Goal: Communication & Community: Answer question/provide support

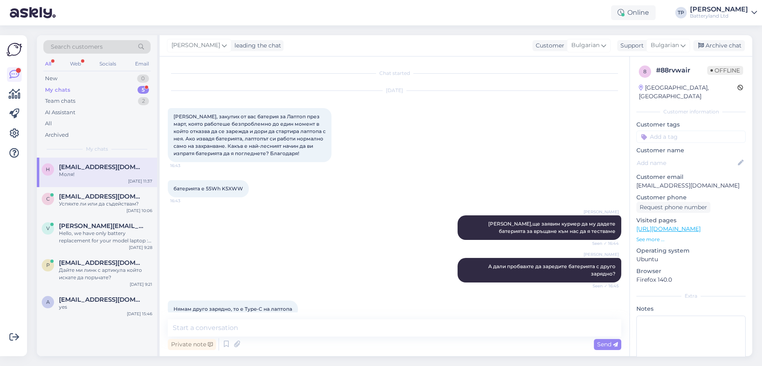
click at [132, 89] on div "My chats 5" at bounding box center [96, 89] width 107 height 11
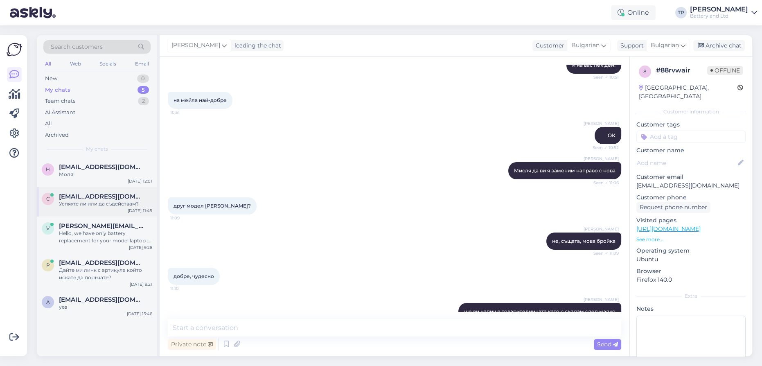
click at [111, 197] on div "[EMAIL_ADDRESS][DOMAIN_NAME] Успяхте ли или да съдействам?" at bounding box center [105, 200] width 93 height 15
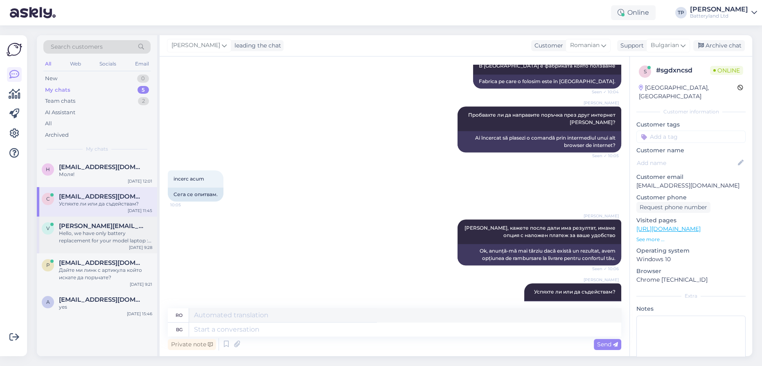
click at [101, 222] on span "[PERSON_NAME][EMAIL_ADDRESS][DOMAIN_NAME]" at bounding box center [101, 225] width 85 height 7
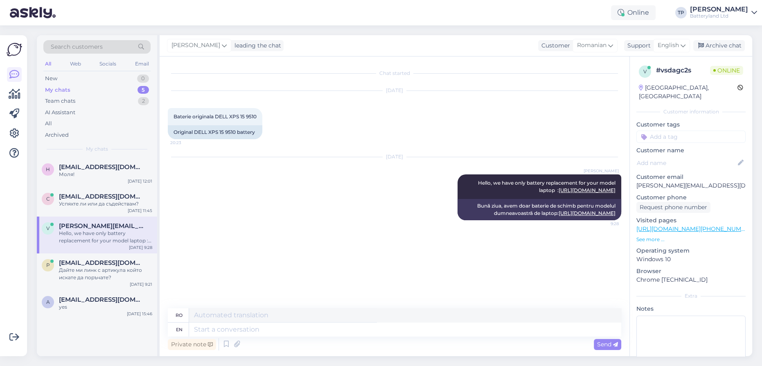
scroll to position [0, 0]
click at [99, 259] on div "[EMAIL_ADDRESS][DOMAIN_NAME] Дайте ми линк с артикула който искате да поръчате?" at bounding box center [105, 270] width 93 height 22
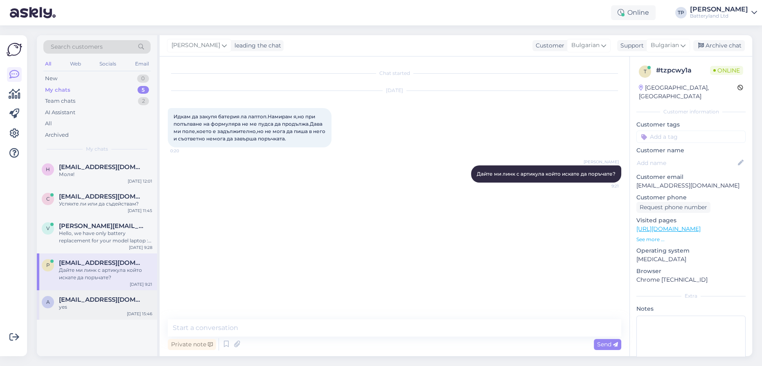
click at [93, 296] on div "[EMAIL_ADDRESS][DOMAIN_NAME] yes" at bounding box center [105, 303] width 93 height 15
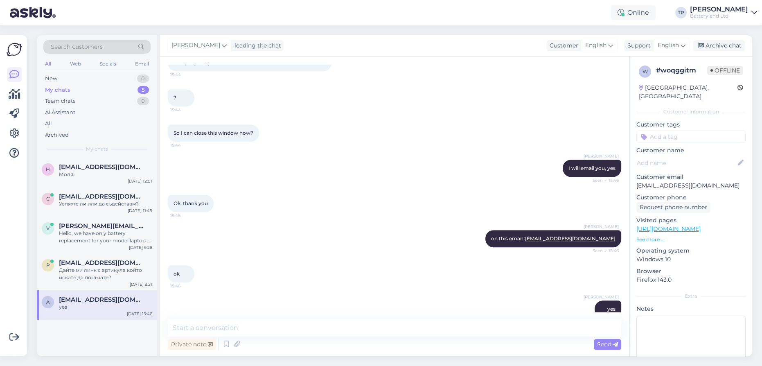
scroll to position [556, 0]
click at [75, 259] on div "[EMAIL_ADDRESS][DOMAIN_NAME] Дайте ми линк с артикула който искате да поръчате?" at bounding box center [105, 270] width 93 height 22
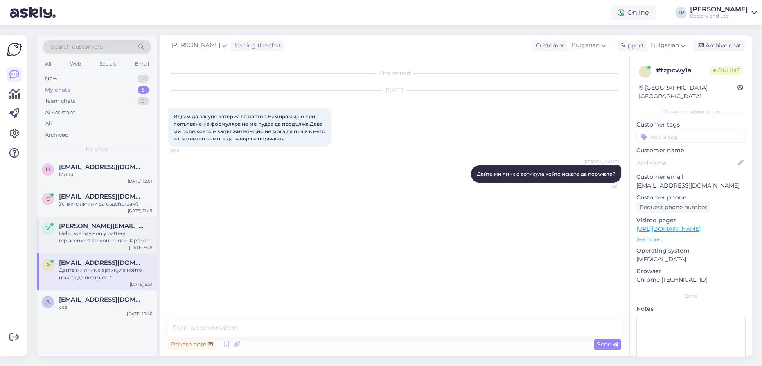
click at [77, 226] on div "[PERSON_NAME][EMAIL_ADDRESS][DOMAIN_NAME] Hello, we have only battery replaceme…" at bounding box center [105, 233] width 93 height 22
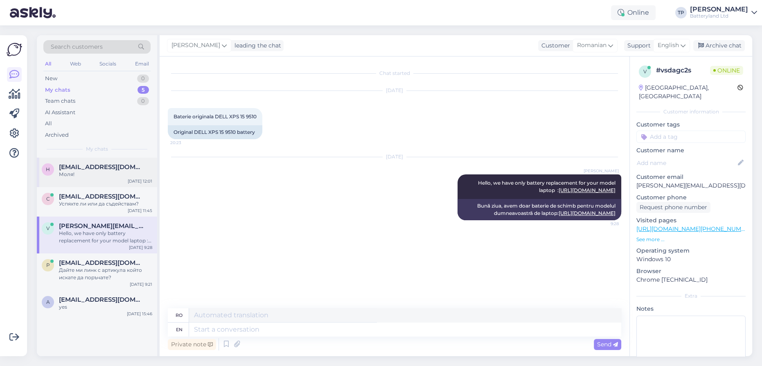
drag, startPoint x: 82, startPoint y: 201, endPoint x: 92, endPoint y: 164, distance: 38.5
click at [83, 197] on div "[EMAIL_ADDRESS][DOMAIN_NAME] Успяхте ли или да съдействам?" at bounding box center [105, 200] width 93 height 15
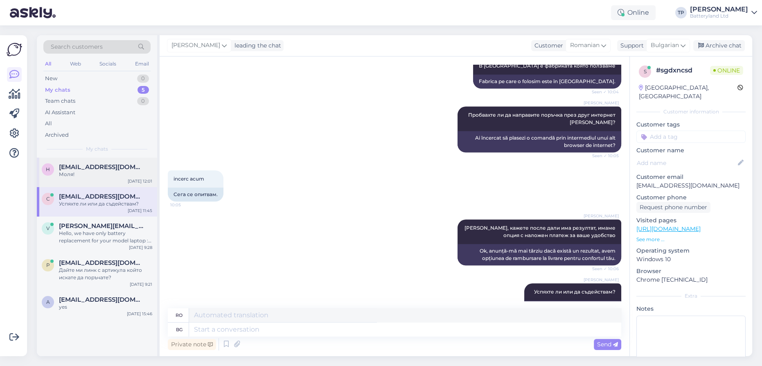
click at [93, 161] on div "h [EMAIL_ADDRESS][DOMAIN_NAME] Моля! [DATE] 12:01" at bounding box center [97, 172] width 120 height 29
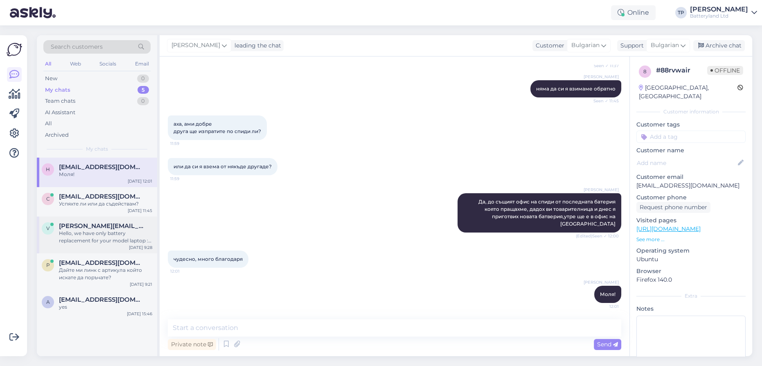
click at [108, 230] on div "v [PERSON_NAME][EMAIL_ADDRESS][DOMAIN_NAME] Hello, we have only battery replace…" at bounding box center [97, 235] width 120 height 37
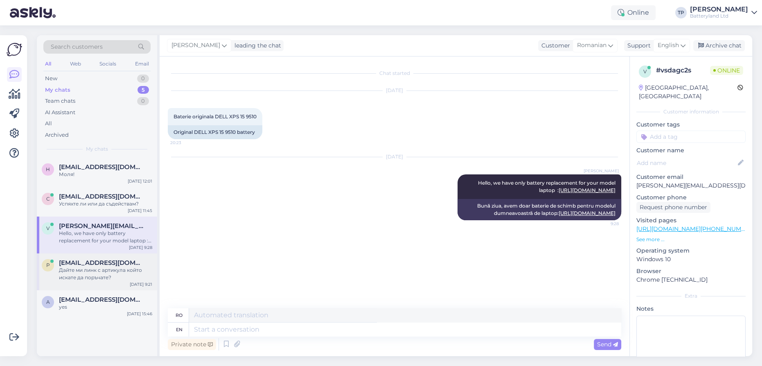
click at [101, 259] on div "[EMAIL_ADDRESS][DOMAIN_NAME] Дайте ми линк с артикула който искате да поръчате?" at bounding box center [105, 270] width 93 height 22
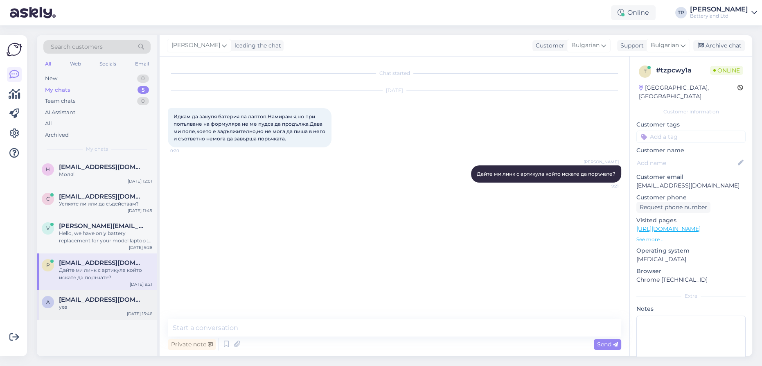
click at [90, 296] on span "[EMAIL_ADDRESS][DOMAIN_NAME]" at bounding box center [101, 299] width 85 height 7
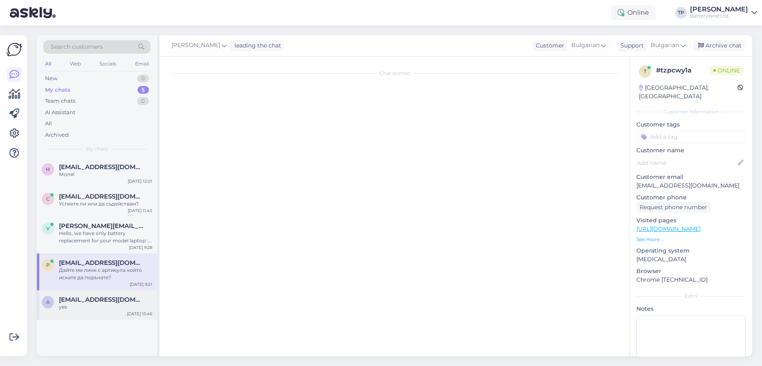
scroll to position [556, 0]
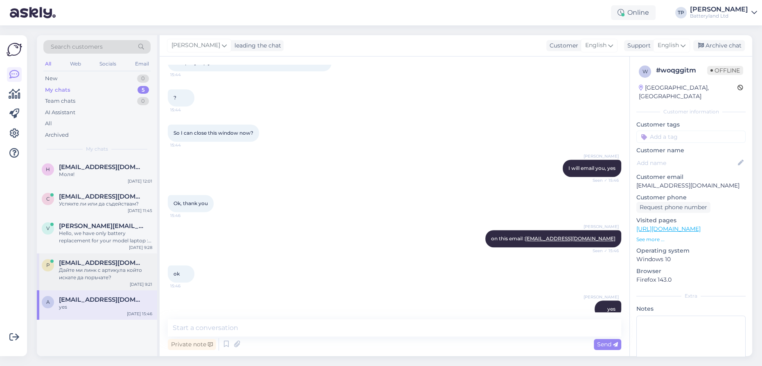
click at [94, 259] on span "[EMAIL_ADDRESS][DOMAIN_NAME]" at bounding box center [101, 262] width 85 height 7
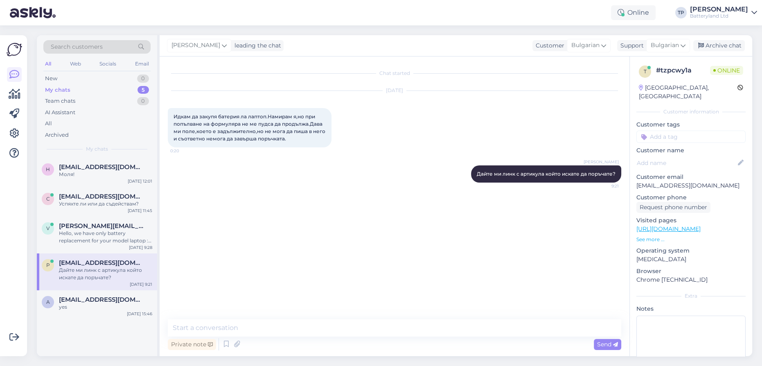
scroll to position [0, 0]
click at [723, 46] on div "Archive chat" at bounding box center [719, 45] width 52 height 11
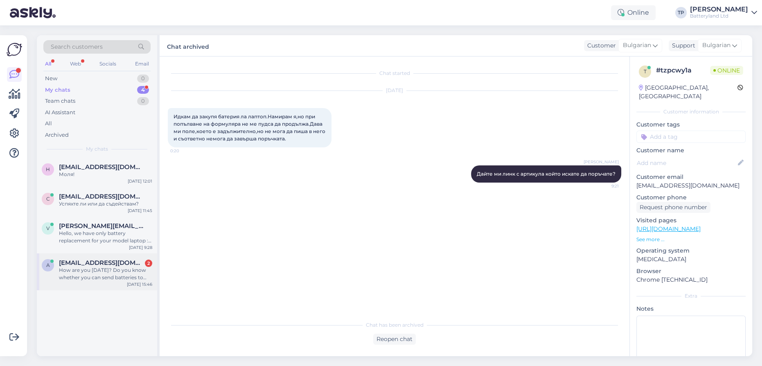
click at [100, 259] on span "[EMAIL_ADDRESS][DOMAIN_NAME]" at bounding box center [101, 262] width 85 height 7
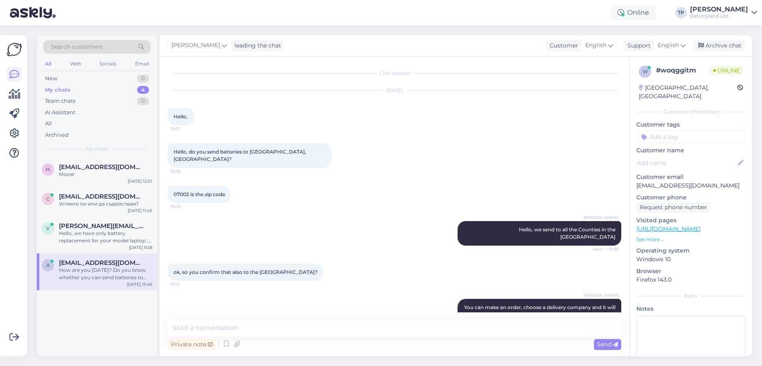
scroll to position [651, 0]
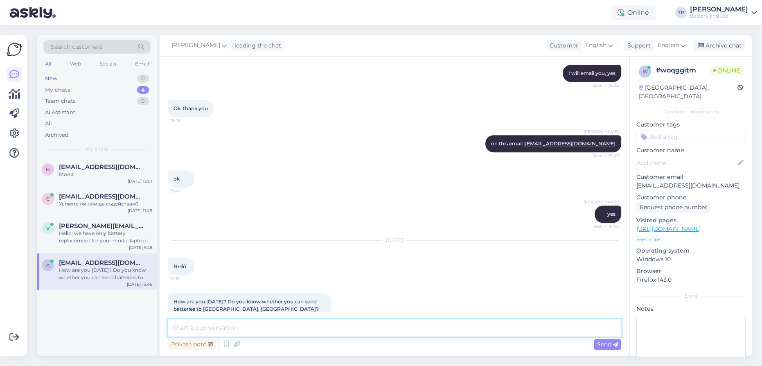
click at [243, 332] on textarea at bounding box center [395, 327] width 454 height 17
type textarea "[PERSON_NAME]"
drag, startPoint x: 235, startPoint y: 326, endPoint x: 235, endPoint y: 332, distance: 6.1
click at [235, 327] on textarea "I think we can't ,stiil waiting for reply from" at bounding box center [395, 327] width 454 height 17
click at [341, 327] on textarea "I think we can't ,still waiting for reply from" at bounding box center [395, 327] width 454 height 17
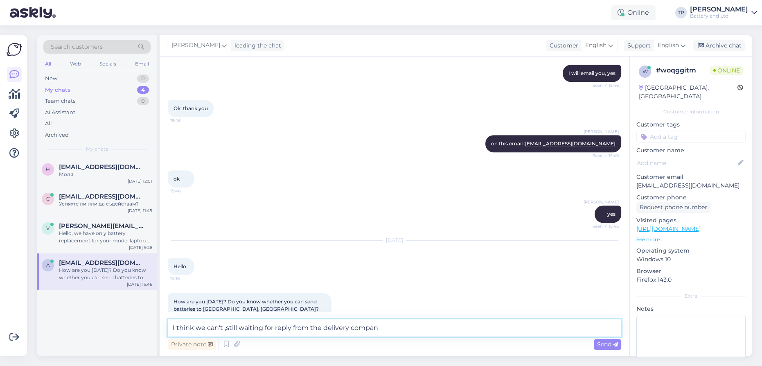
type textarea "I think we can't ,still waiting for reply from the delivery company"
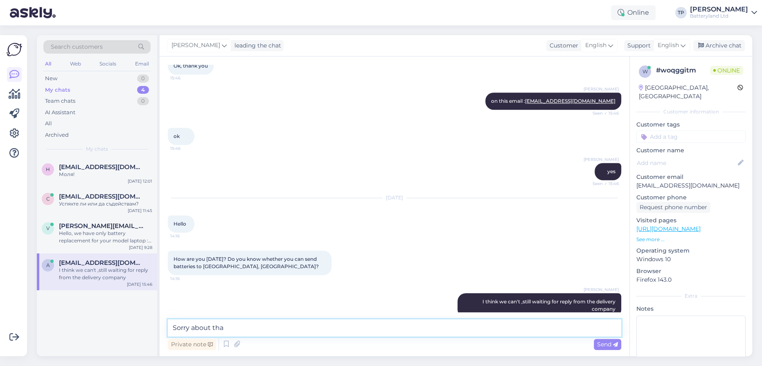
type textarea "Sorry about that"
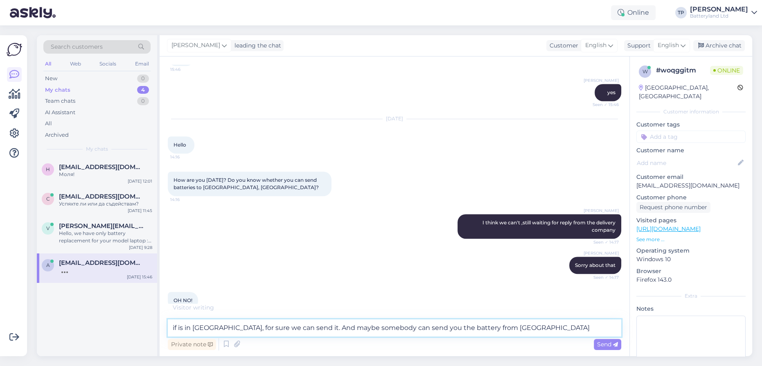
scroll to position [764, 0]
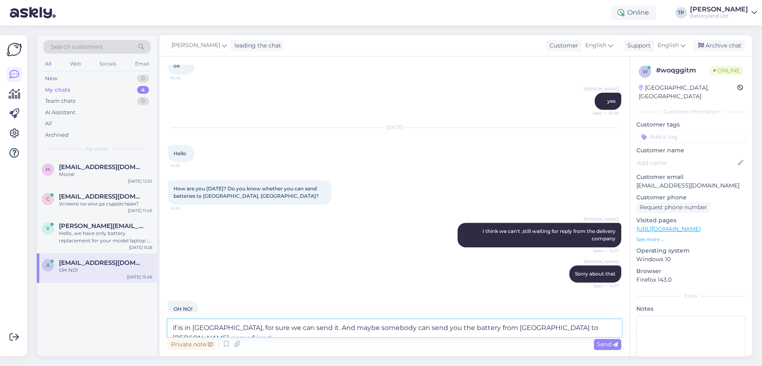
type textarea "if is in [GEOGRAPHIC_DATA], for sure we can send it. And maybe somebody can sen…"
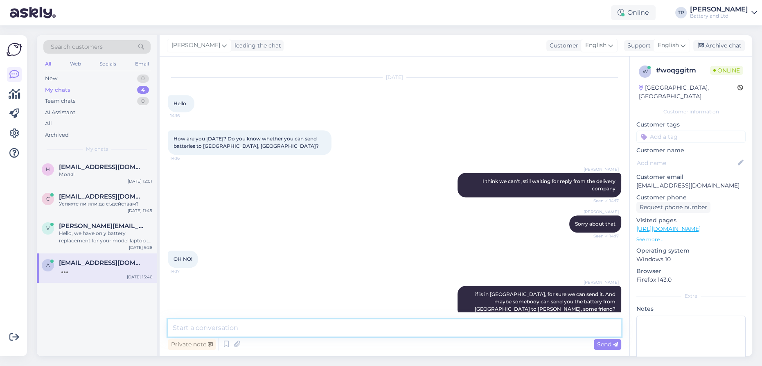
scroll to position [849, 0]
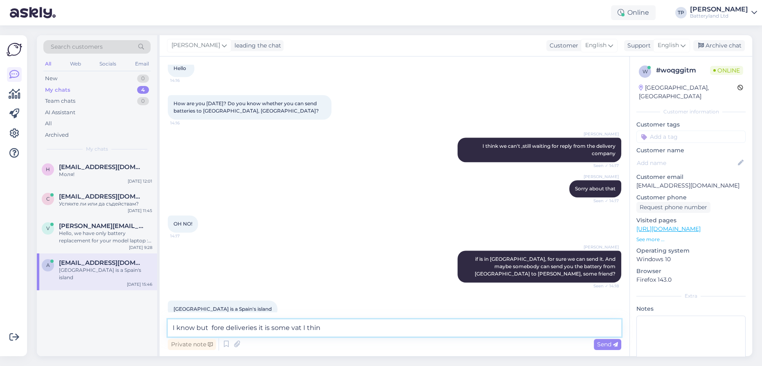
type textarea "I know but fore deliveries it is some vat I think"
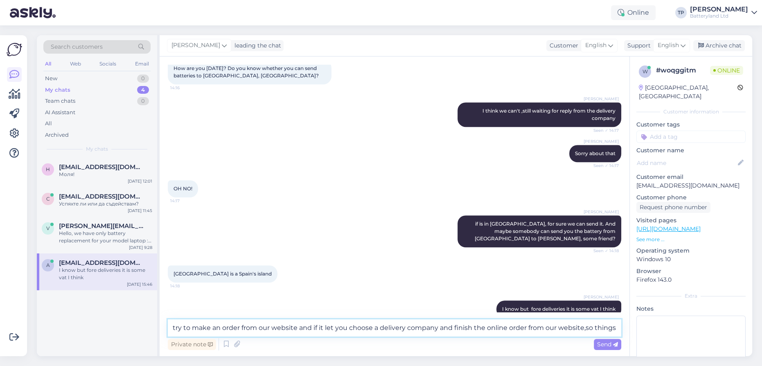
click at [585, 326] on textarea "try to make an order from our website and if it let you choose a delivery compa…" at bounding box center [395, 327] width 454 height 17
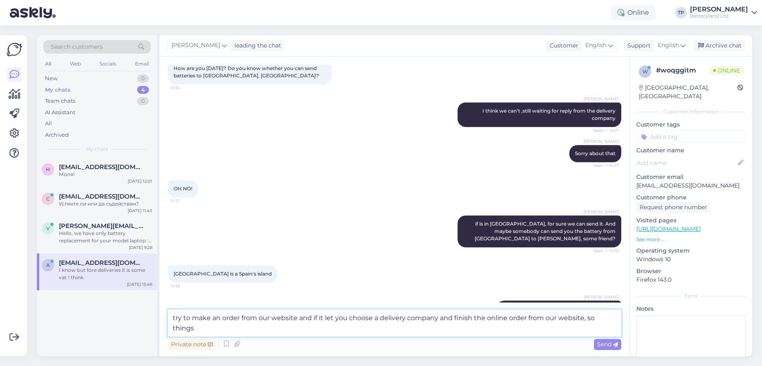
click at [207, 331] on textarea "try to make an order from our website and if it let you choose a delivery compa…" at bounding box center [395, 322] width 454 height 27
type textarea "try to make an order from our website and if it let you choose a delivery compa…"
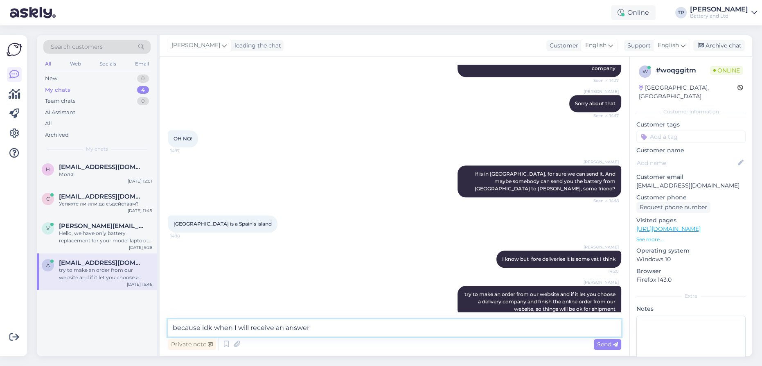
scroll to position [943, 0]
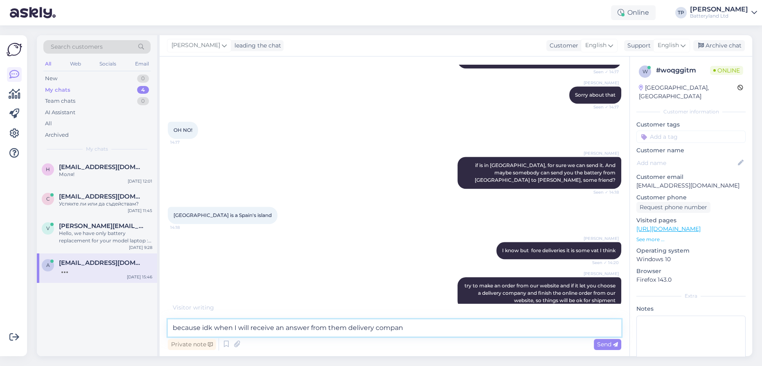
type textarea "because idk when I will receive an answer from them delivery company"
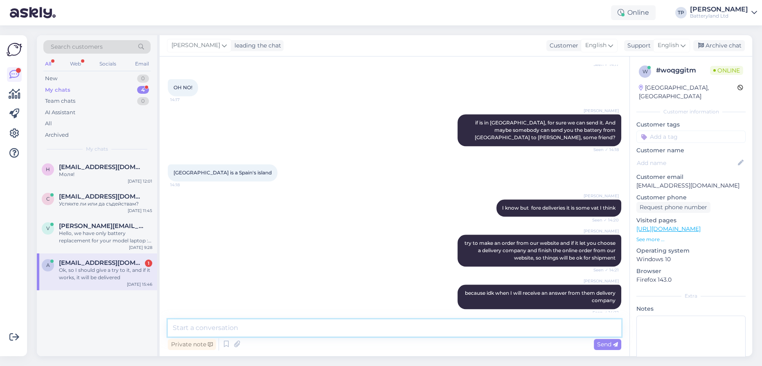
scroll to position [1019, 0]
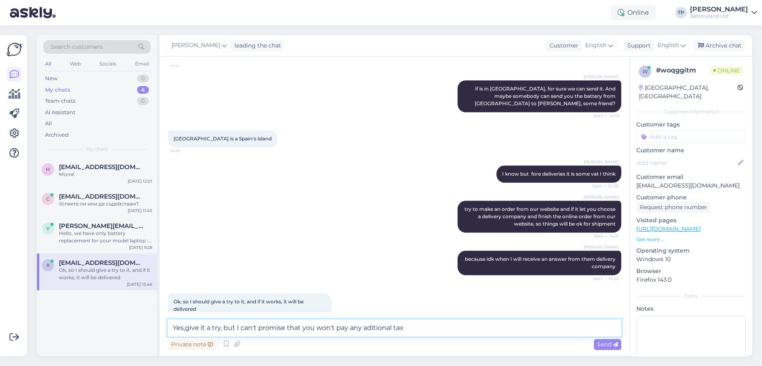
click at [365, 326] on textarea "Yes,give it a try, but I can't promise that you won't pay any aditional tax" at bounding box center [395, 327] width 454 height 17
click at [423, 332] on textarea "Yes,give it a try, but I can't promise that you won't pay any additional tax" at bounding box center [395, 327] width 454 height 17
type textarea "Yes,give it a try, but I can't promise that you won't pay any additional tax wh…"
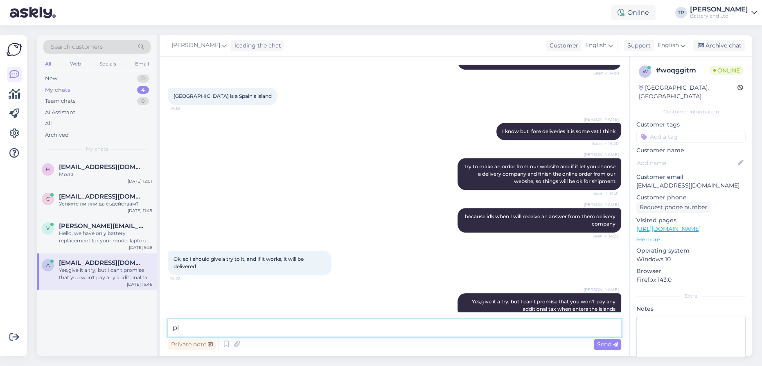
type textarea "p"
